Goal: Task Accomplishment & Management: Manage account settings

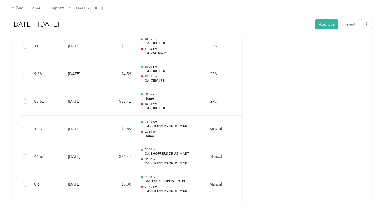
scroll to position [1517, 0]
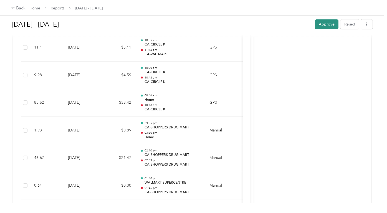
click at [323, 25] on button "Approve" at bounding box center [326, 24] width 24 height 10
click at [17, 7] on div "Back" at bounding box center [18, 8] width 14 height 7
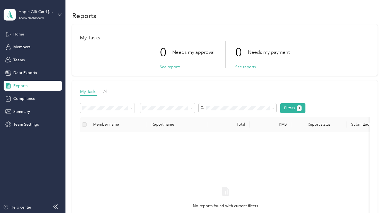
click at [23, 35] on span "Home" at bounding box center [18, 34] width 11 height 6
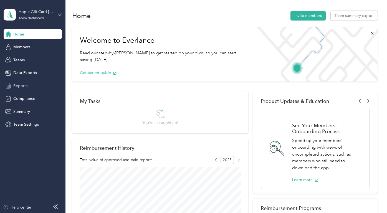
click at [25, 87] on span "Reports" at bounding box center [20, 86] width 14 height 6
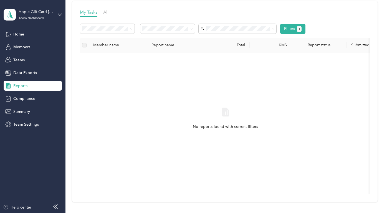
scroll to position [163, 0]
